Goal: Information Seeking & Learning: Compare options

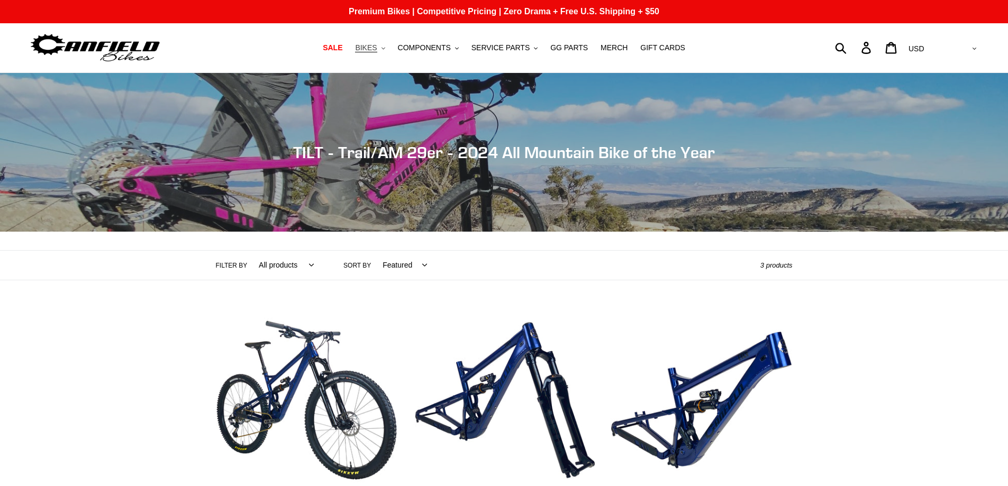
click at [377, 45] on span "BIKES" at bounding box center [366, 47] width 22 height 9
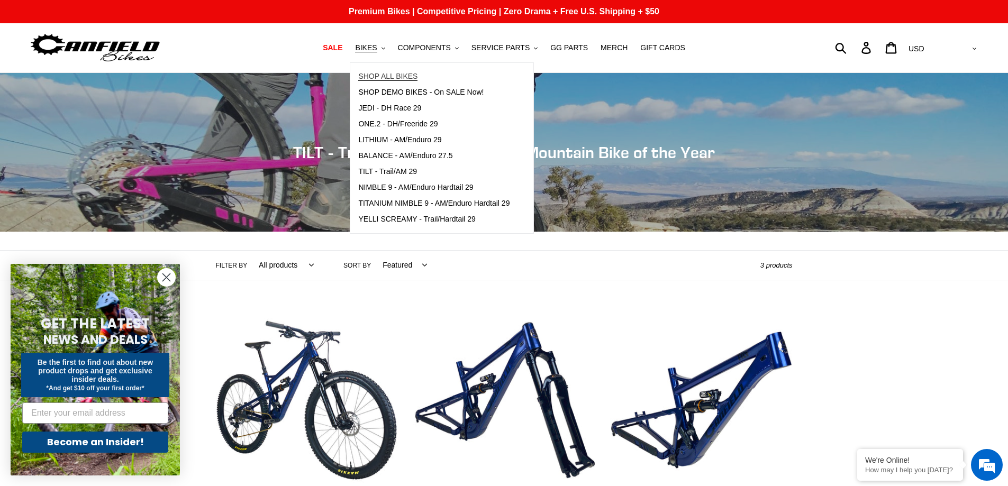
click at [391, 75] on span "SHOP ALL BIKES" at bounding box center [387, 76] width 59 height 9
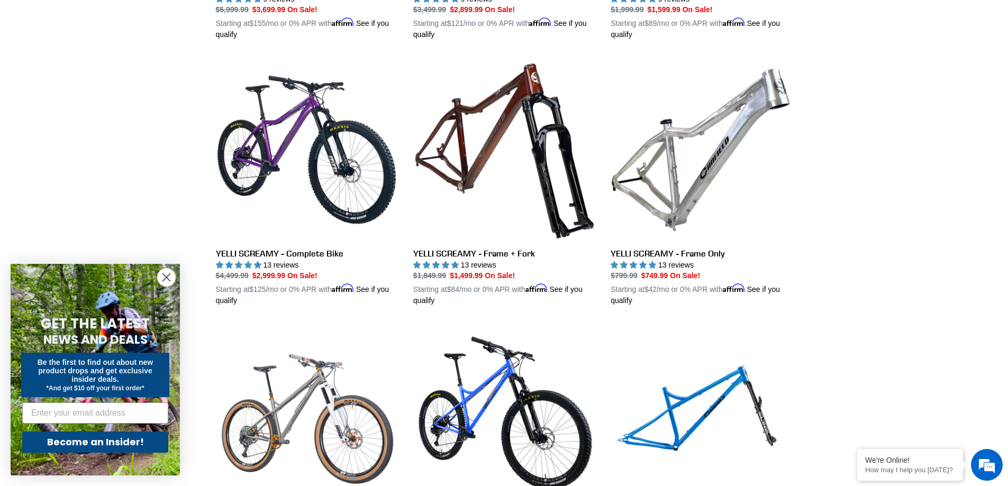
scroll to position [1058, 0]
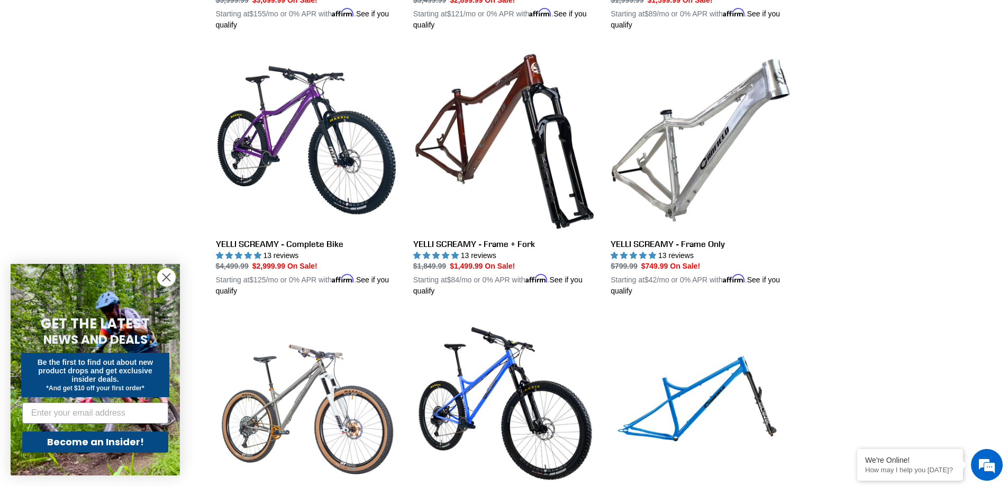
click at [158, 277] on circle "Close dialog" at bounding box center [166, 277] width 17 height 17
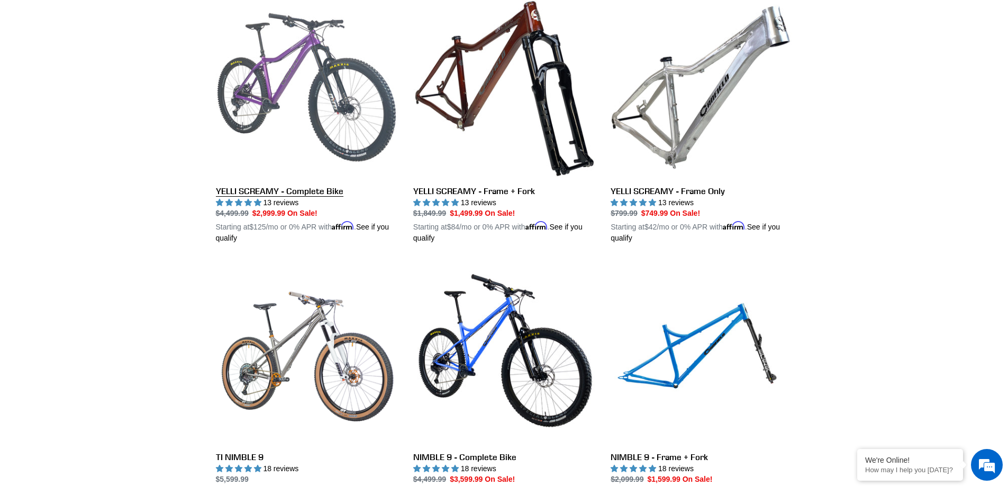
scroll to position [0, 0]
click at [306, 72] on link "YELLI SCREAMY - Complete Bike" at bounding box center [306, 120] width 181 height 248
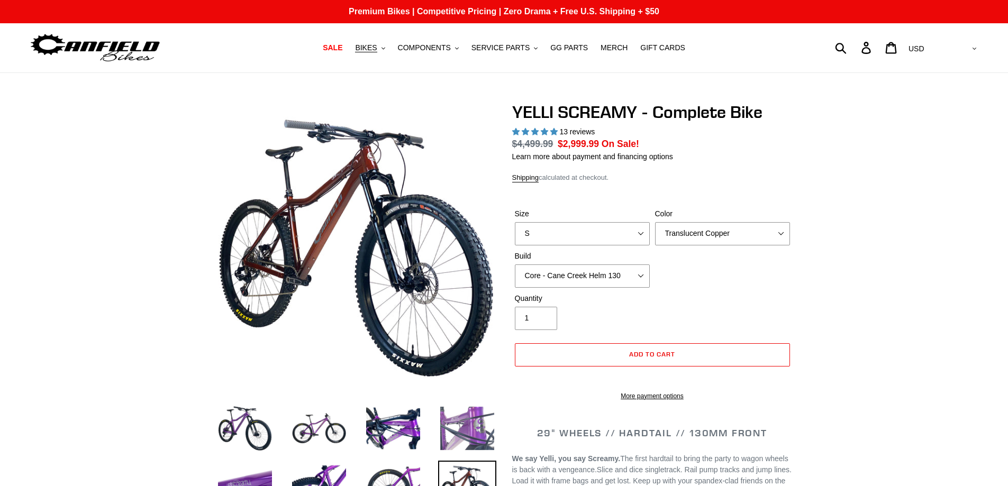
select select "highest-rating"
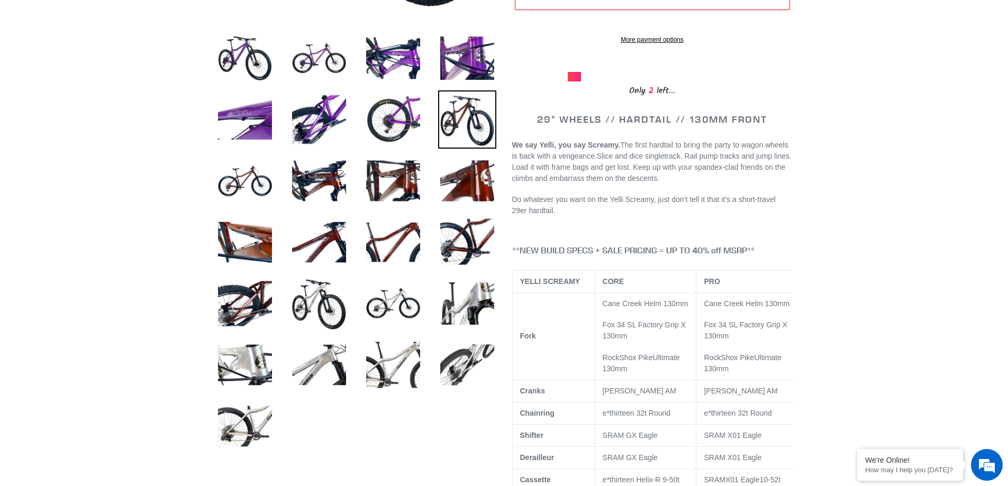
scroll to position [53, 0]
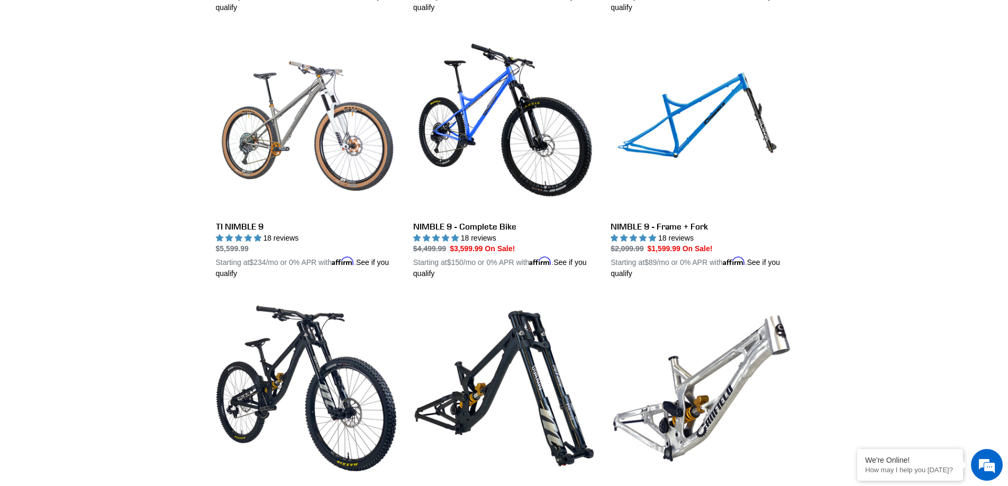
scroll to position [1343, 0]
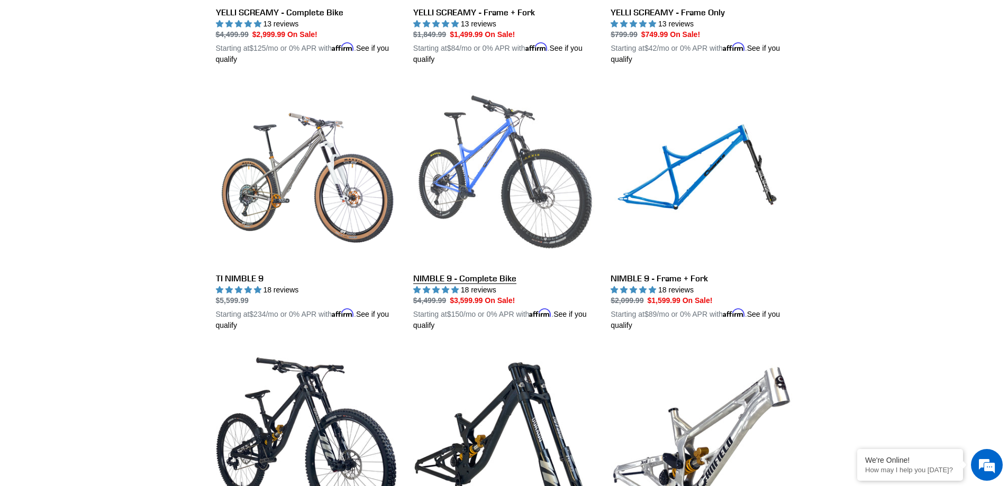
click at [492, 145] on link "NIMBLE 9 - Complete Bike" at bounding box center [503, 208] width 181 height 248
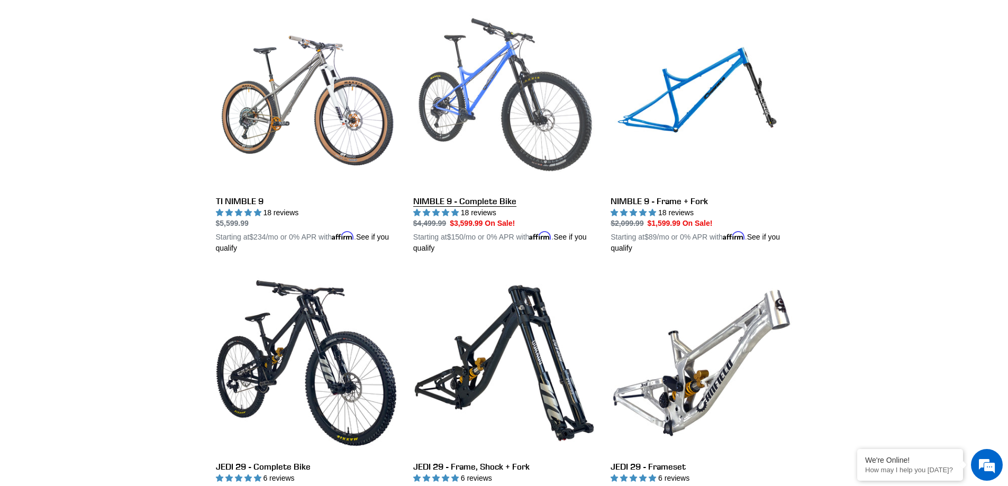
scroll to position [1501, 0]
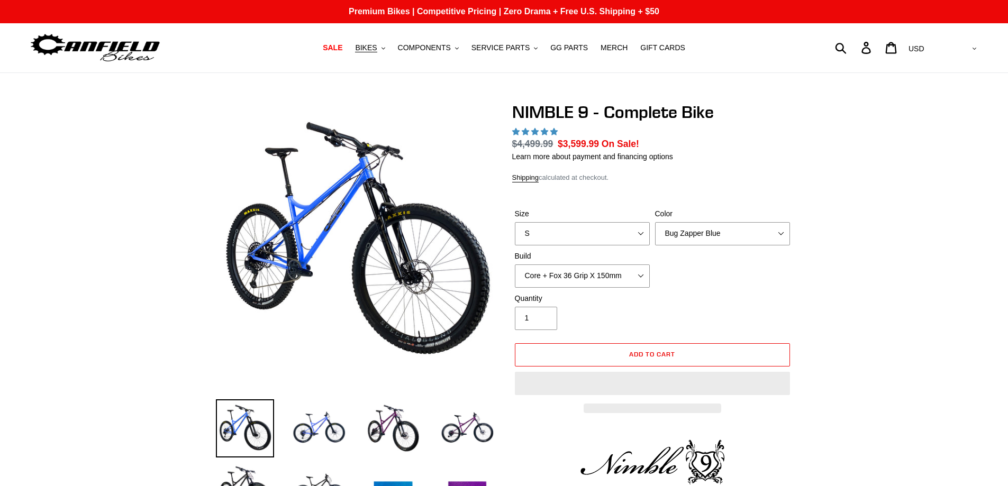
select select "highest-rating"
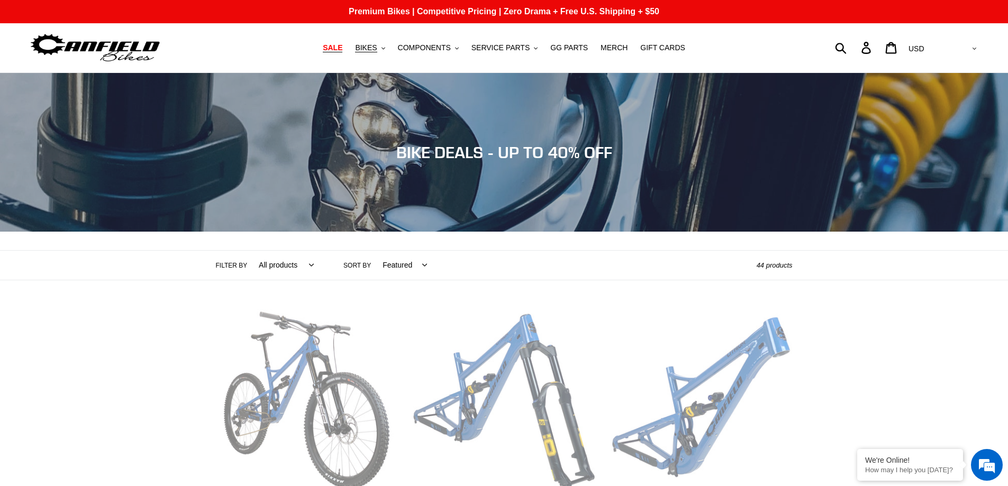
click at [342, 45] on span "SALE" at bounding box center [333, 47] width 20 height 9
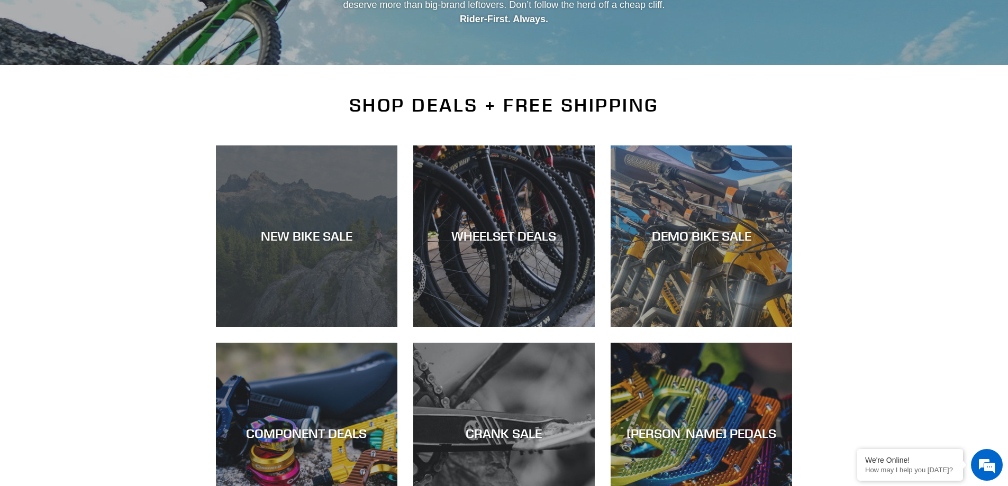
scroll to position [212, 0]
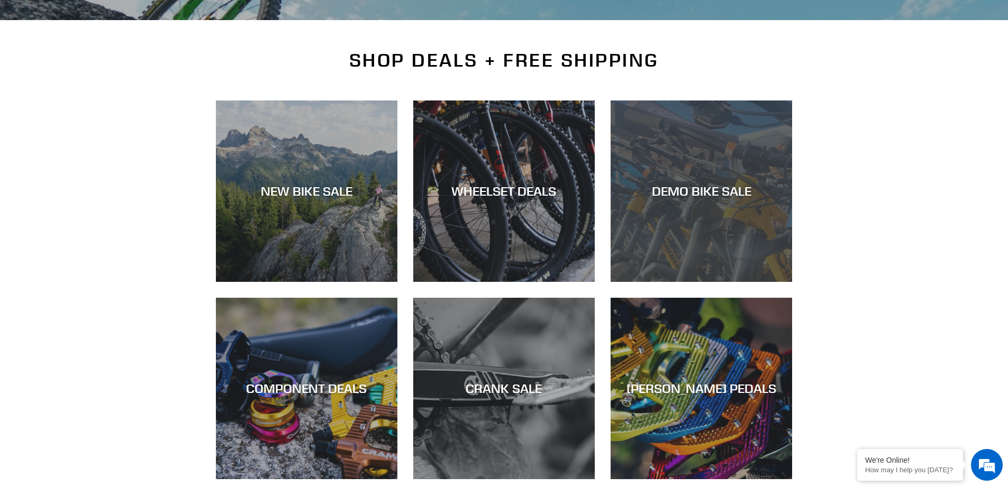
click at [693, 189] on div "DEMO BIKE SALE" at bounding box center [700, 191] width 181 height 15
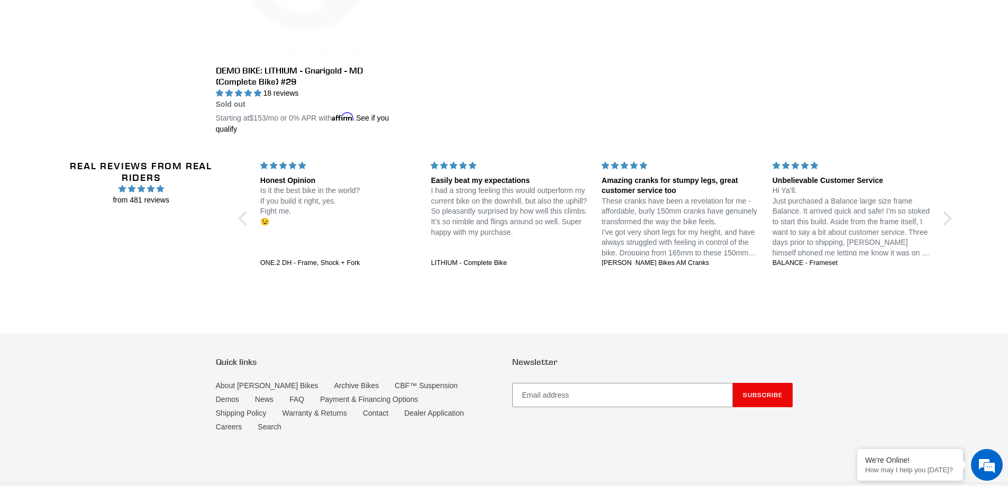
scroll to position [2116, 0]
